Goal: Information Seeking & Learning: Understand process/instructions

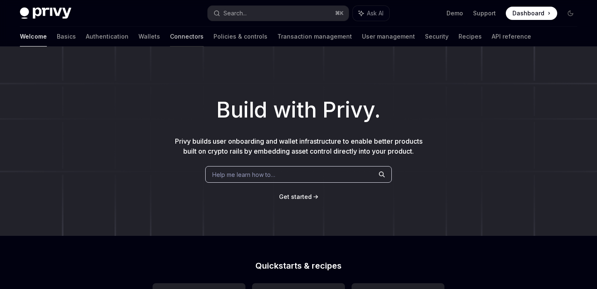
click at [170, 38] on link "Connectors" at bounding box center [187, 37] width 34 height 20
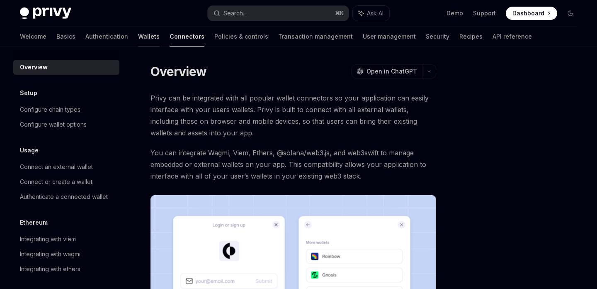
click at [138, 39] on link "Wallets" at bounding box center [149, 37] width 22 height 20
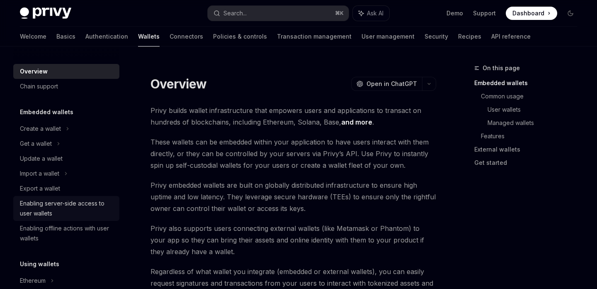
click at [68, 203] on div "Enabling server-side access to user wallets" at bounding box center [67, 208] width 95 height 20
type textarea "*"
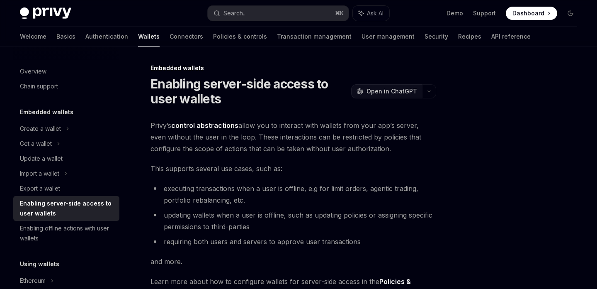
click at [403, 89] on span "Open in ChatGPT" at bounding box center [391, 91] width 51 height 8
